Goal: Transaction & Acquisition: Obtain resource

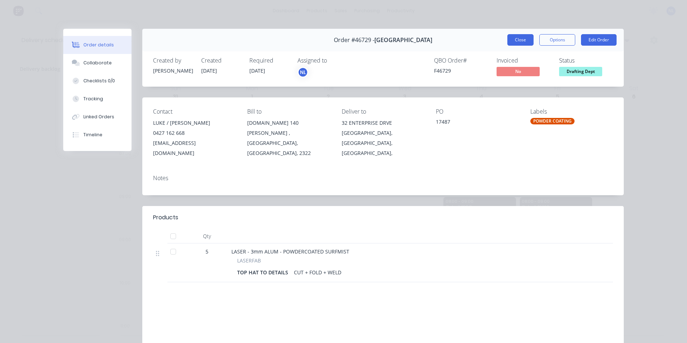
click at [517, 36] on button "Close" at bounding box center [521, 40] width 26 height 12
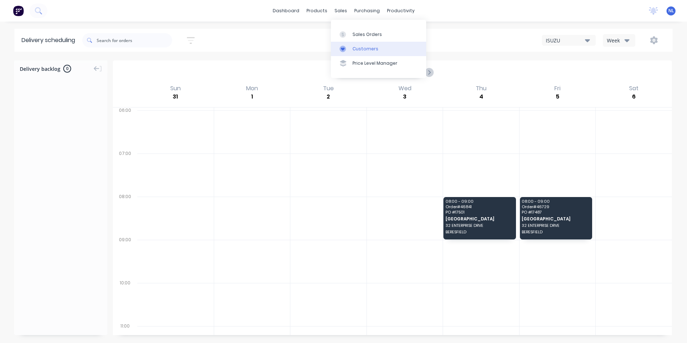
click at [355, 47] on div "Customers" at bounding box center [366, 49] width 26 height 6
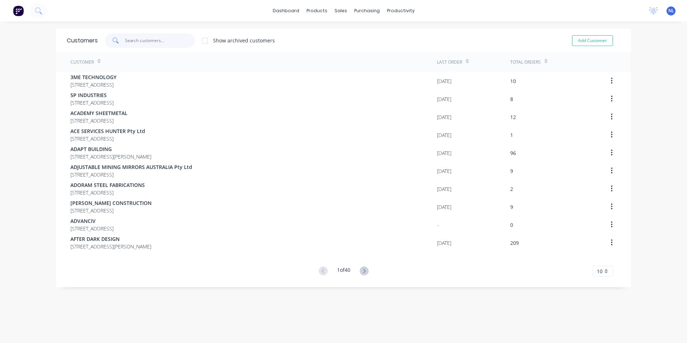
click at [163, 43] on input "text" at bounding box center [160, 40] width 70 height 14
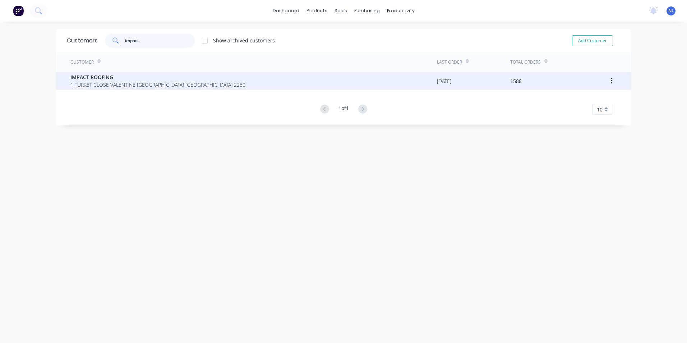
type input "impact"
click at [157, 75] on span "IMPACT ROOFING" at bounding box center [157, 77] width 175 height 8
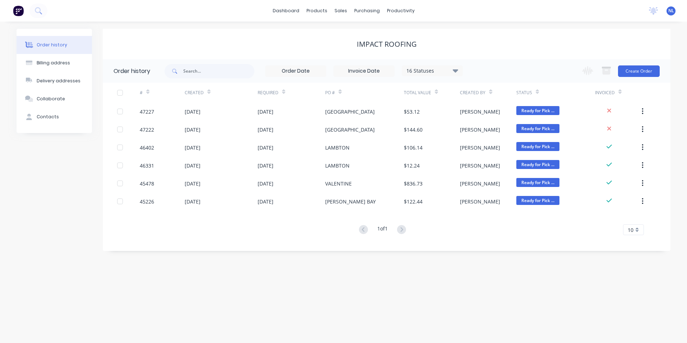
click at [433, 72] on div "16 Statuses" at bounding box center [432, 71] width 60 height 8
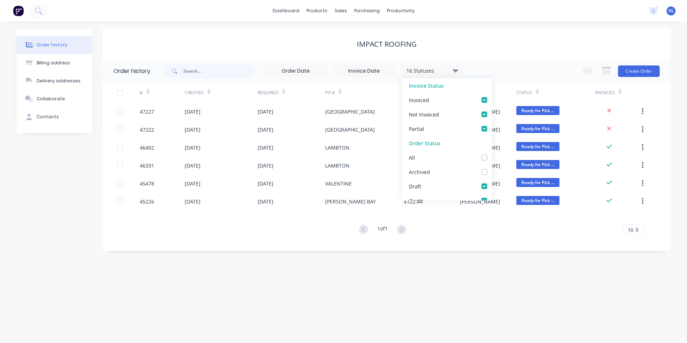
click at [429, 168] on div "Archived" at bounding box center [419, 172] width 21 height 8
click at [492, 168] on label at bounding box center [492, 168] width 0 height 0
click at [492, 170] on input "checkbox" at bounding box center [495, 171] width 6 height 7
checkbox input "true"
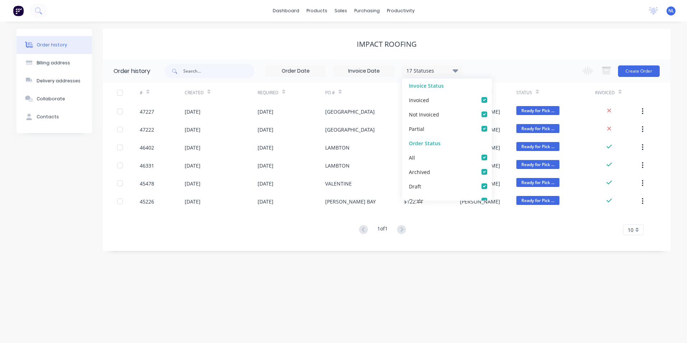
click at [527, 65] on div "17 Statuses Invoice Status Invoiced Not Invoiced Partial Order Status All Archi…" at bounding box center [418, 70] width 506 height 23
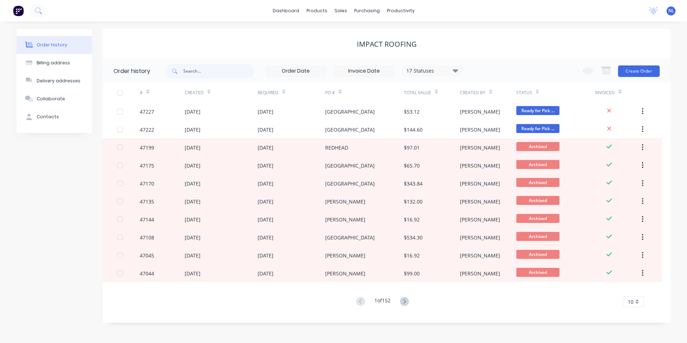
click at [434, 95] on div "Total Value" at bounding box center [421, 92] width 34 height 13
click at [437, 93] on icon at bounding box center [436, 93] width 3 height 2
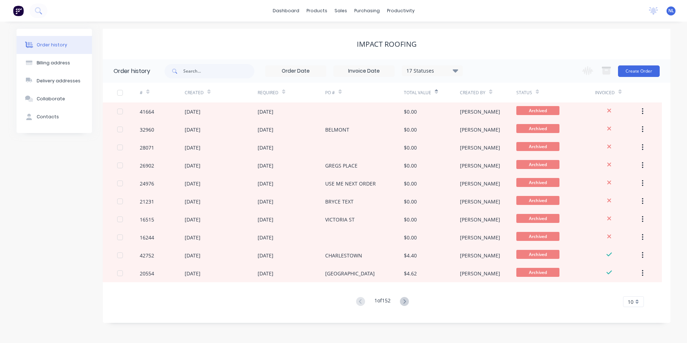
click at [437, 93] on icon at bounding box center [436, 93] width 3 height 2
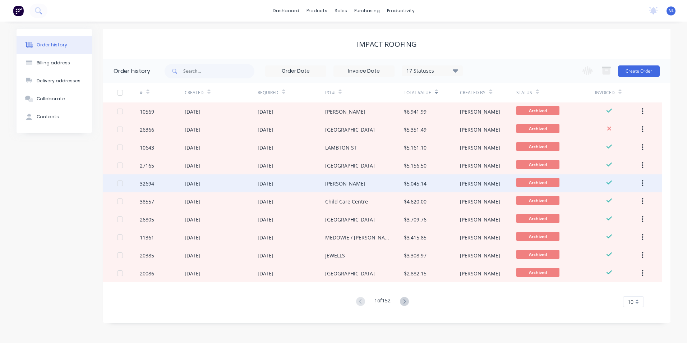
click at [416, 183] on div "$5,045.14" at bounding box center [415, 184] width 23 height 8
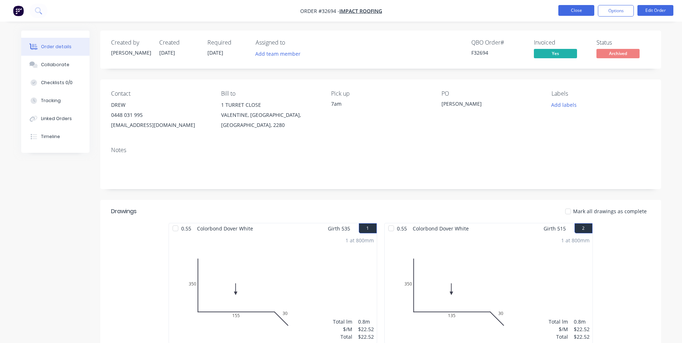
click at [585, 13] on button "Close" at bounding box center [576, 10] width 36 height 11
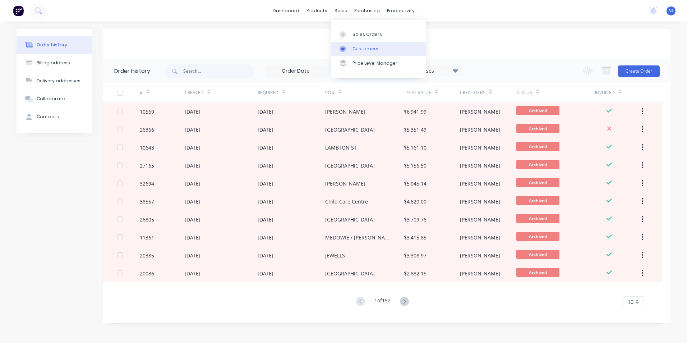
click at [355, 45] on link "Customers" at bounding box center [378, 49] width 95 height 14
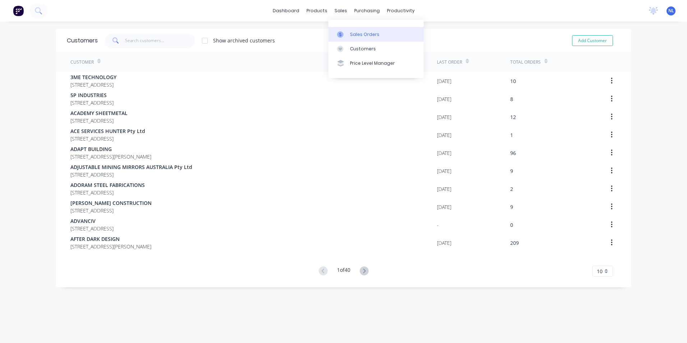
click at [356, 39] on link "Sales Orders" at bounding box center [376, 34] width 95 height 14
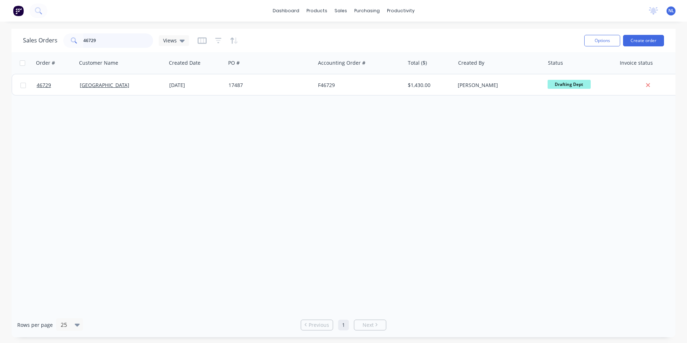
click at [99, 42] on input "46729" at bounding box center [118, 40] width 70 height 14
drag, startPoint x: 120, startPoint y: 40, endPoint x: 16, endPoint y: 56, distance: 105.5
click at [23, 54] on div "Sales Orders 46729 Views Options Create order Order # Customer Name Created Dat…" at bounding box center [344, 183] width 664 height 308
click at [362, 47] on div "Customers" at bounding box center [366, 49] width 26 height 6
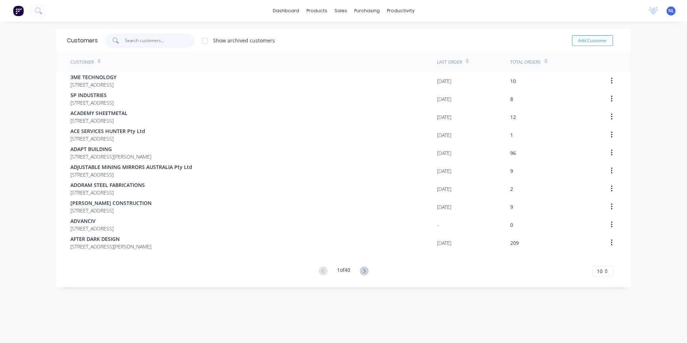
click at [139, 47] on input "text" at bounding box center [160, 40] width 70 height 14
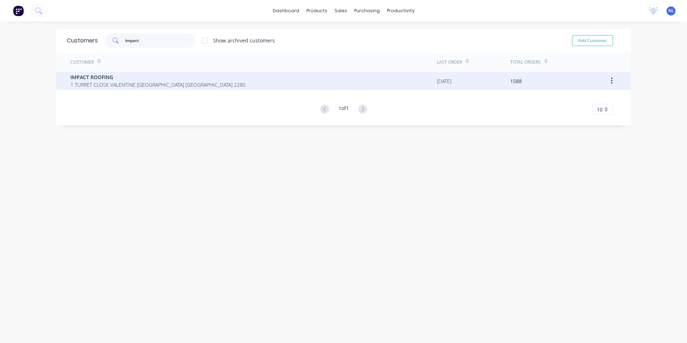
type input "impact"
click at [217, 90] on div "IMPACT ROOFING 1 TURRET CLOSE VALENTINE [GEOGRAPHIC_DATA] [GEOGRAPHIC_DATA] 2280" at bounding box center [253, 81] width 367 height 18
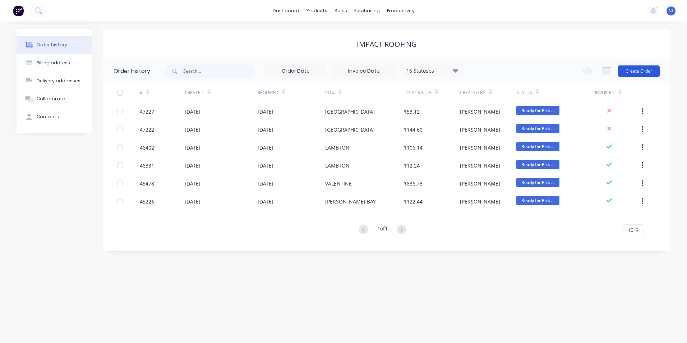
click at [637, 67] on button "Create Order" at bounding box center [639, 71] width 42 height 12
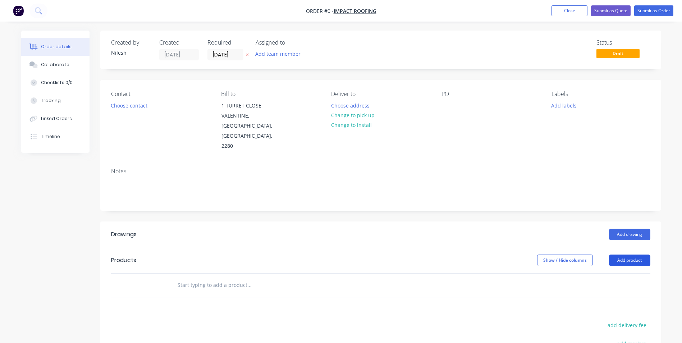
click at [624, 255] on button "Add product" at bounding box center [629, 261] width 41 height 12
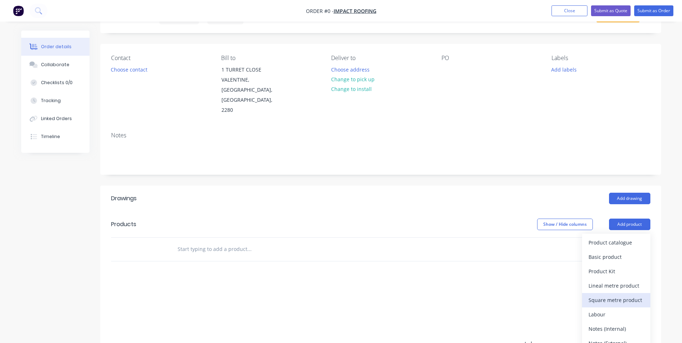
scroll to position [72, 0]
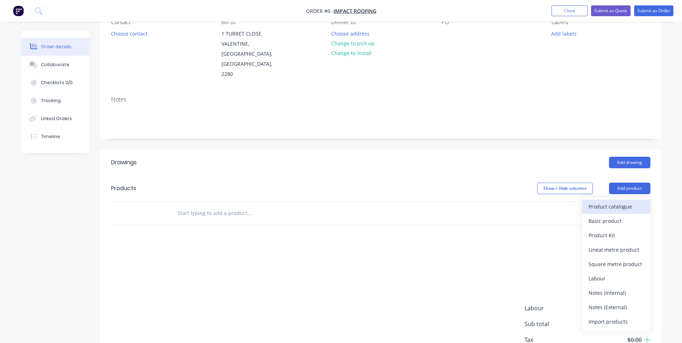
click at [615, 201] on div "Product catalogue" at bounding box center [616, 206] width 55 height 10
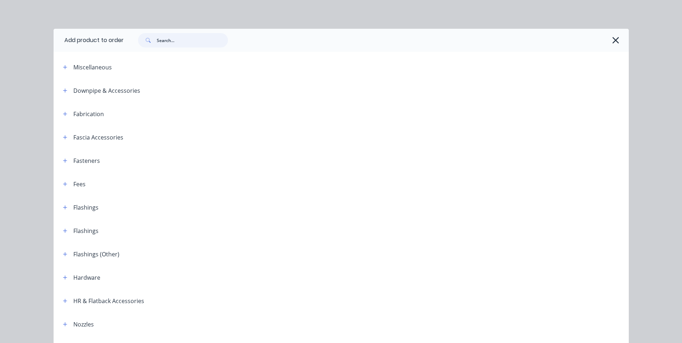
click at [183, 44] on input "text" at bounding box center [192, 40] width 71 height 14
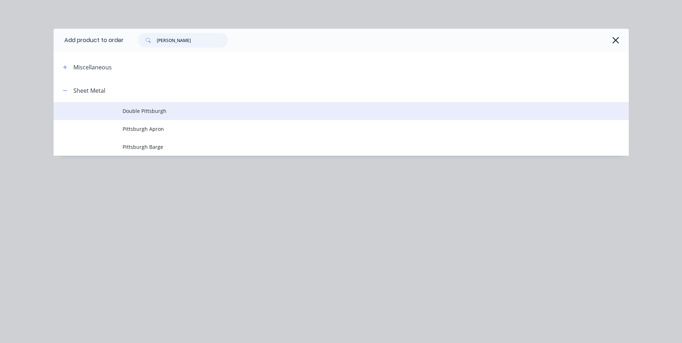
type input "[PERSON_NAME]"
click at [159, 110] on span "Double Pittsburgh" at bounding box center [325, 111] width 405 height 8
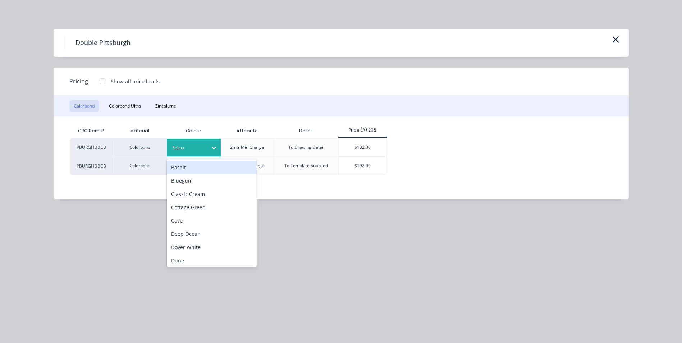
click at [195, 147] on div at bounding box center [188, 148] width 32 height 8
type input "sh"
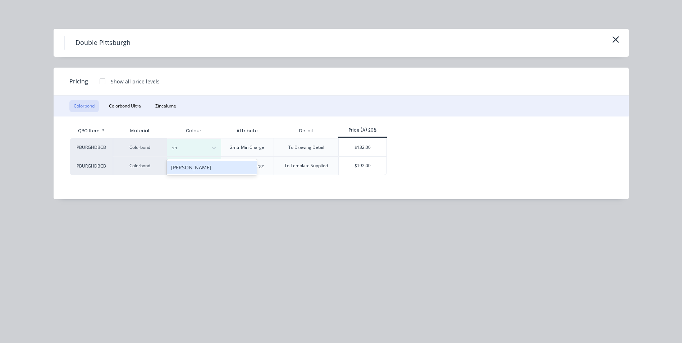
click at [221, 169] on div "[PERSON_NAME]" at bounding box center [212, 167] width 90 height 13
click at [210, 189] on div "QBO Item # Material Colour Attribute Detail Price (A) 20% PBURGHDBCB Colorbond …" at bounding box center [336, 157] width 564 height 83
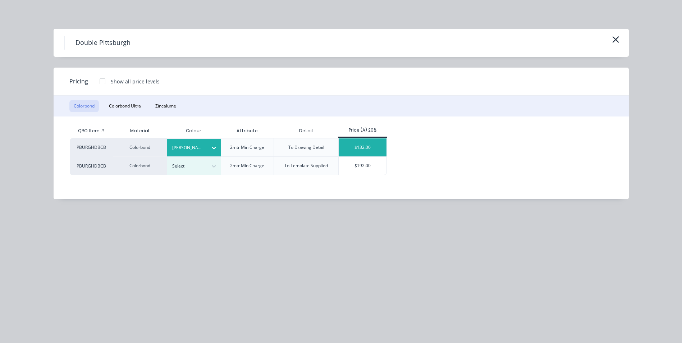
click at [362, 148] on div "$132.00" at bounding box center [363, 147] width 48 height 18
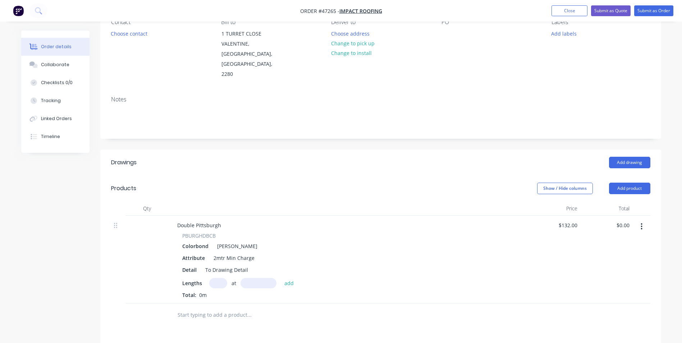
click at [226, 278] on input "text" at bounding box center [218, 283] width 18 height 10
click at [246, 278] on input "text" at bounding box center [259, 283] width 36 height 10
click at [223, 278] on input "500" at bounding box center [218, 283] width 18 height 10
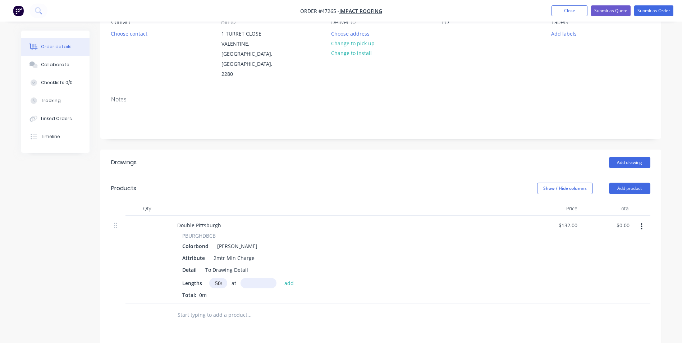
click at [218, 278] on input "500" at bounding box center [218, 283] width 18 height 10
type input "1"
click at [262, 278] on input "text" at bounding box center [259, 283] width 36 height 10
type input "5000mm"
click at [400, 265] on div "Detail To Drawing Detail" at bounding box center [346, 270] width 335 height 10
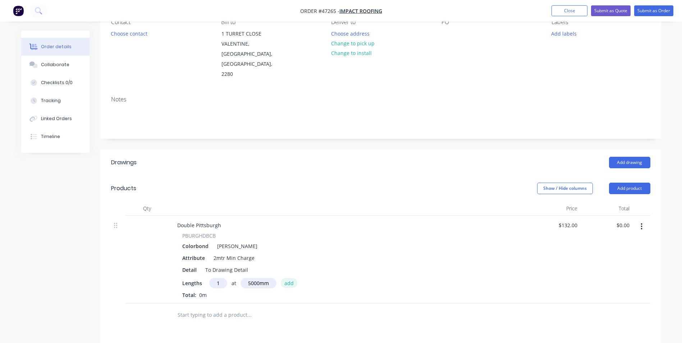
click at [295, 278] on button "add" at bounding box center [289, 283] width 17 height 10
type input "$660.00"
type input "1"
click at [256, 278] on input "text" at bounding box center [259, 283] width 36 height 10
type input "4010mm"
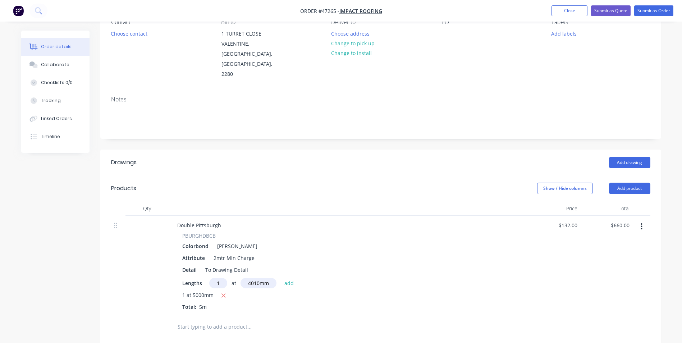
drag, startPoint x: 331, startPoint y: 262, endPoint x: 320, endPoint y: 265, distance: 11.4
click at [330, 278] on div "Lengths 1 at 4010mm add" at bounding box center [348, 283] width 332 height 10
click at [292, 278] on button "add" at bounding box center [289, 283] width 17 height 10
click at [227, 303] on button "button" at bounding box center [223, 307] width 9 height 9
type input "$660.00"
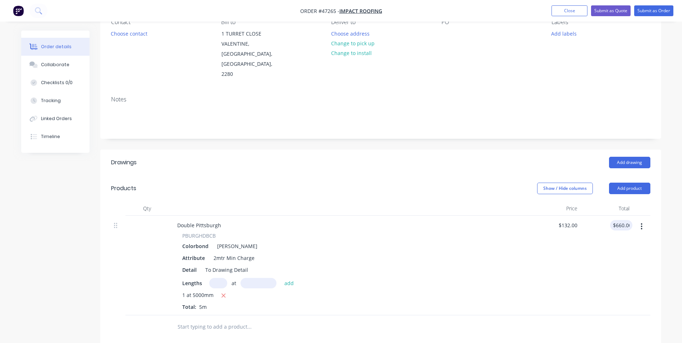
click at [594, 231] on div "$660.00 660.00" at bounding box center [606, 266] width 52 height 100
click at [415, 278] on div "Lengths at add" at bounding box center [348, 283] width 332 height 10
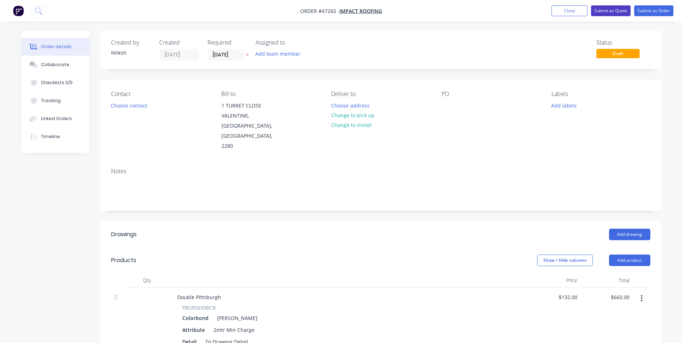
click at [614, 8] on button "Submit as Quote" at bounding box center [611, 10] width 40 height 11
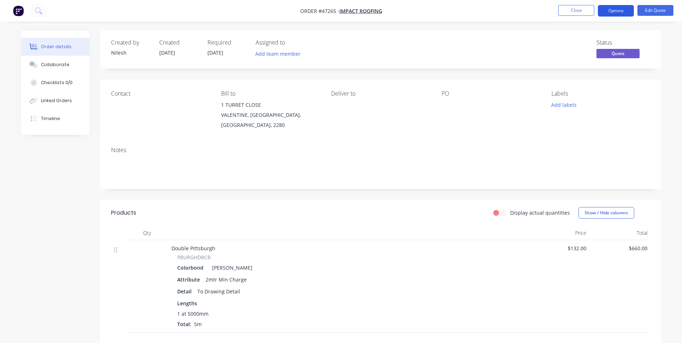
click at [614, 11] on button "Options" at bounding box center [616, 11] width 36 height 12
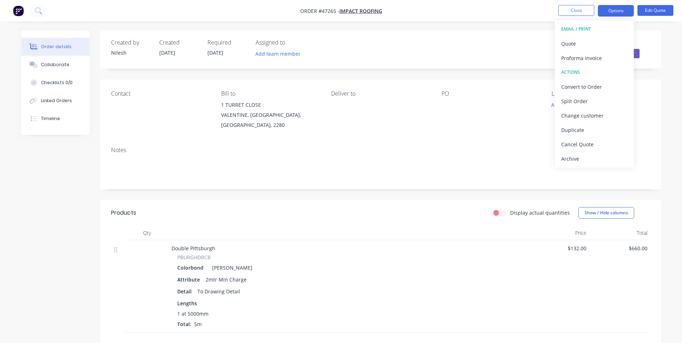
click at [134, 108] on div "Contact" at bounding box center [160, 110] width 99 height 40
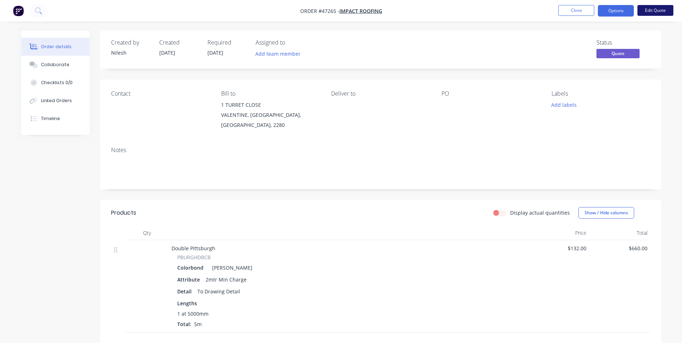
click at [660, 11] on button "Edit Quote" at bounding box center [655, 10] width 36 height 11
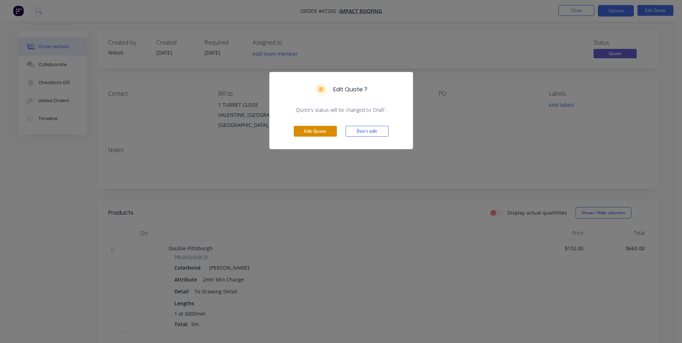
click at [319, 131] on button "Edit Quote" at bounding box center [315, 131] width 43 height 11
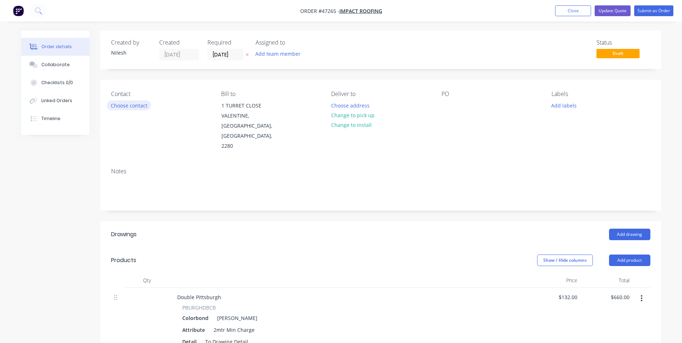
click at [145, 110] on button "Choose contact" at bounding box center [129, 105] width 44 height 10
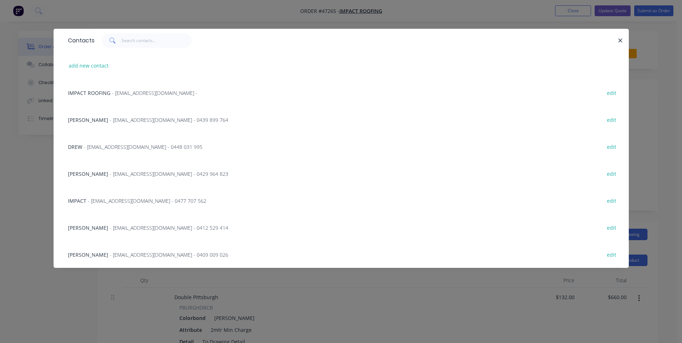
click at [135, 146] on span "- [EMAIL_ADDRESS][DOMAIN_NAME] - 0448 031 995" at bounding box center [143, 146] width 119 height 7
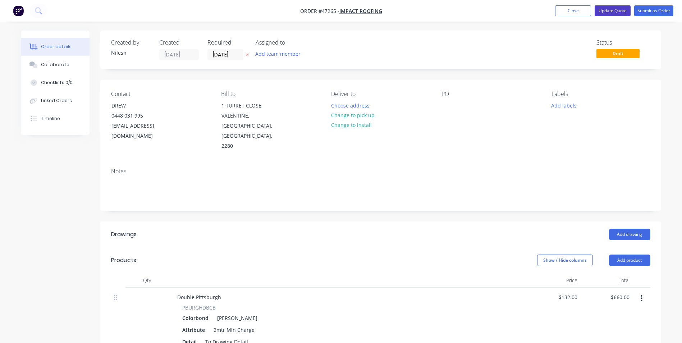
click at [624, 13] on button "Update Quote" at bounding box center [613, 10] width 36 height 11
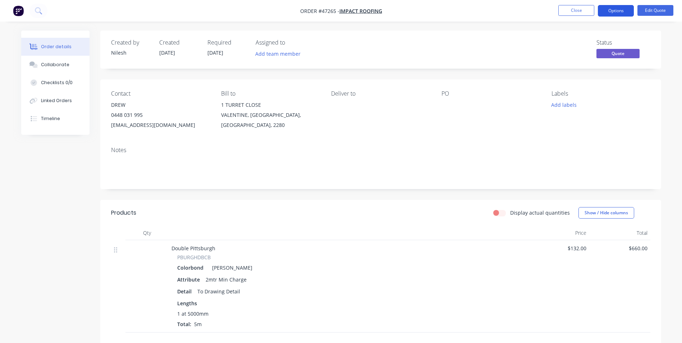
click at [623, 10] on button "Options" at bounding box center [616, 11] width 36 height 12
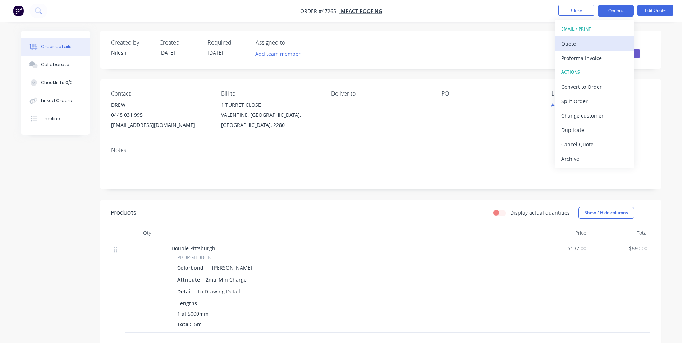
click at [578, 49] on button "Quote" at bounding box center [594, 43] width 79 height 14
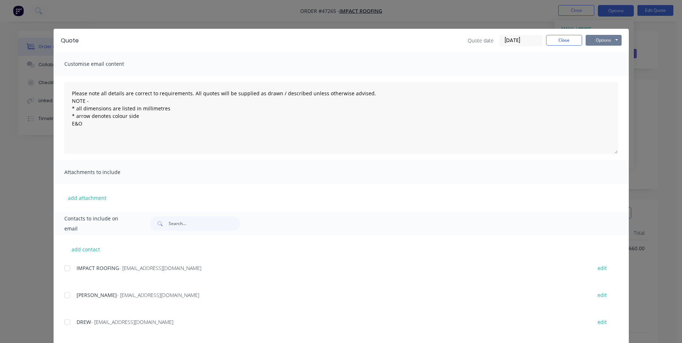
click at [600, 36] on button "Options" at bounding box center [604, 40] width 36 height 11
click at [593, 60] on button "Print" at bounding box center [609, 65] width 46 height 12
